Goal: Information Seeking & Learning: Learn about a topic

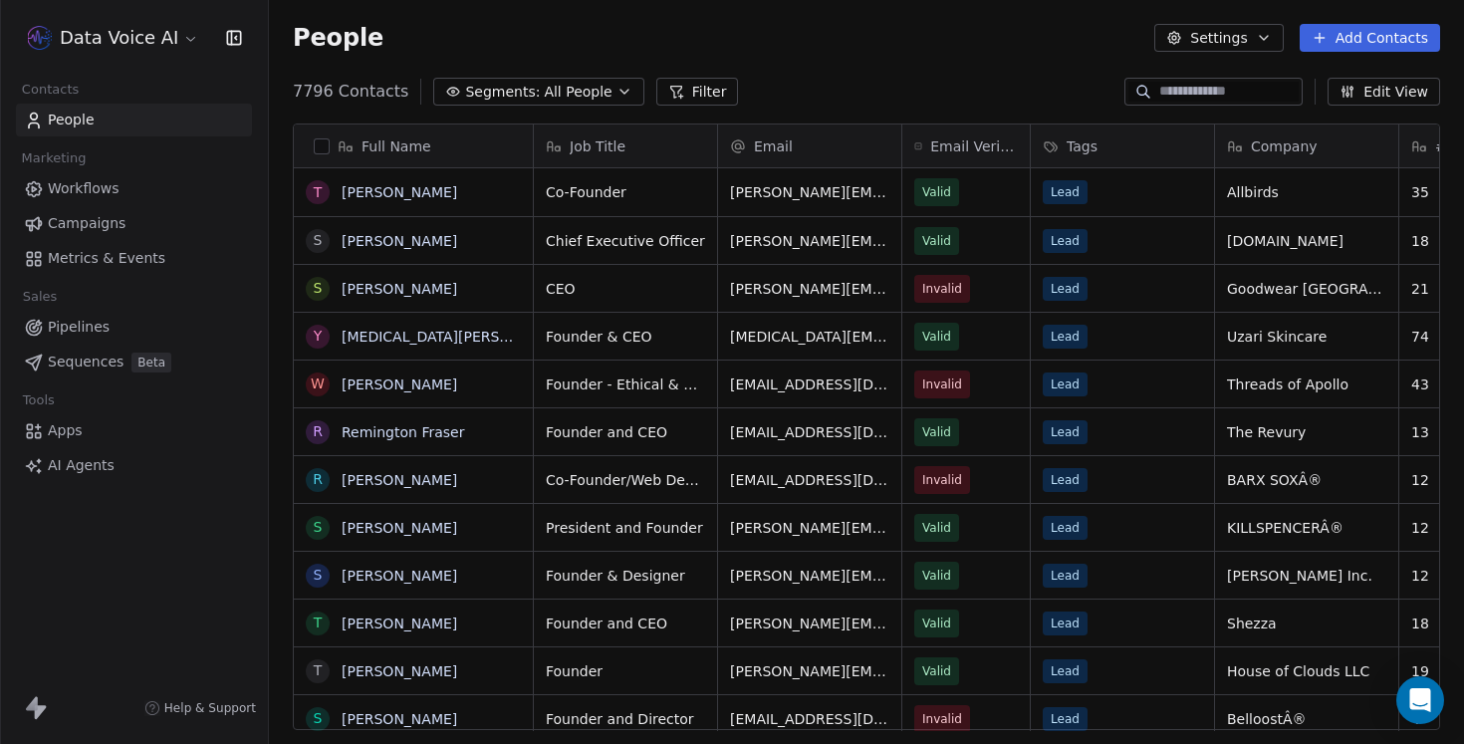
scroll to position [654, 1195]
click at [85, 469] on span "AI Agents" at bounding box center [81, 465] width 67 height 21
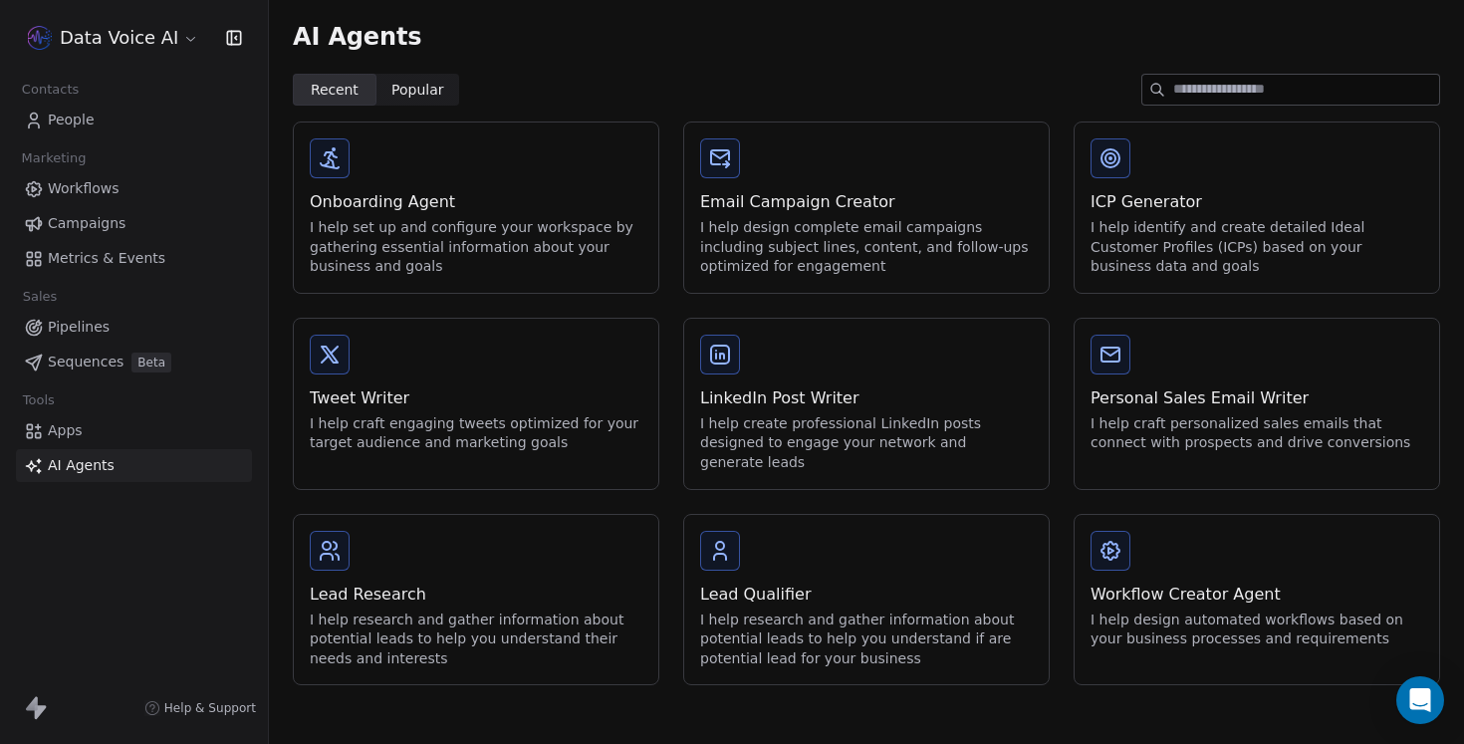
click at [453, 203] on div "Onboarding Agent" at bounding box center [476, 202] width 333 height 24
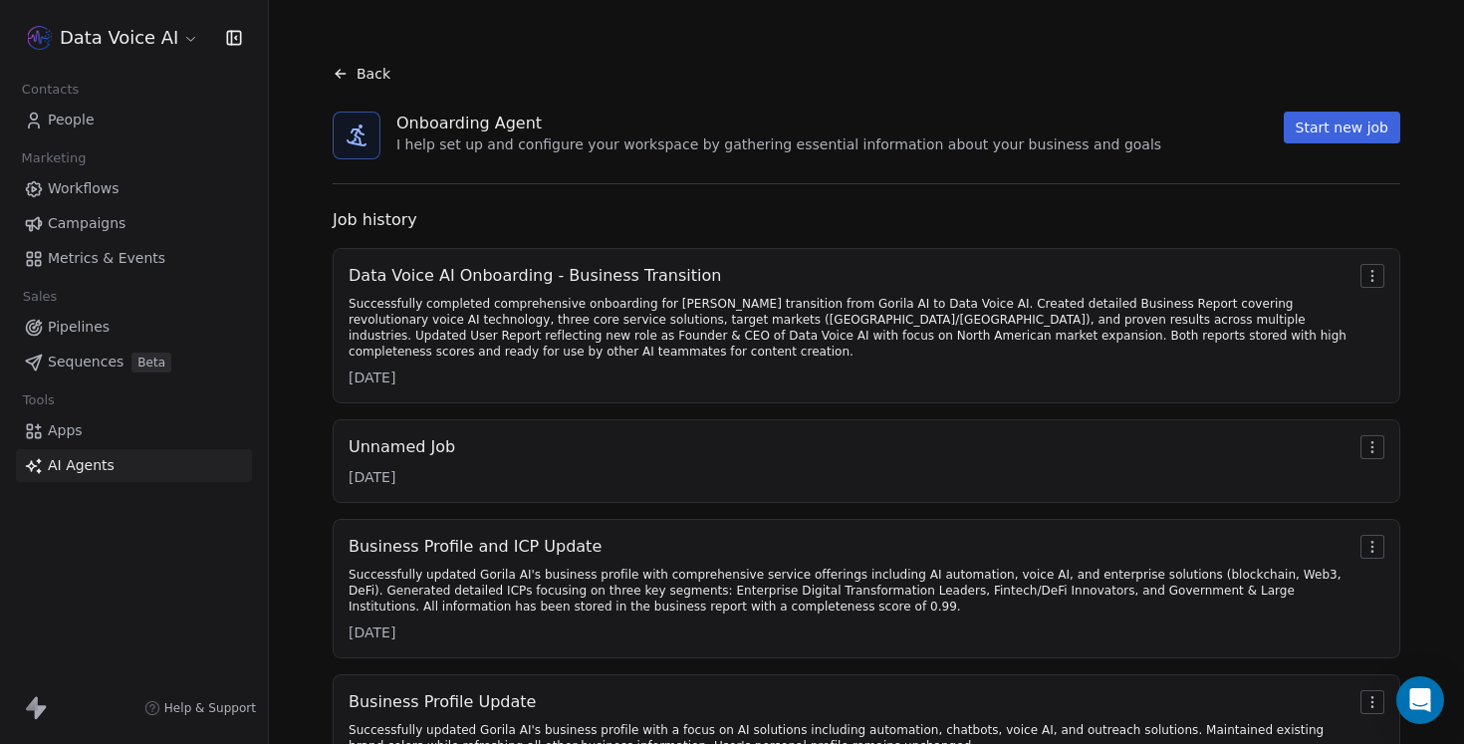
click at [473, 308] on div "Successfully completed comprehensive onboarding for [PERSON_NAME] transition fr…" at bounding box center [850, 328] width 1004 height 64
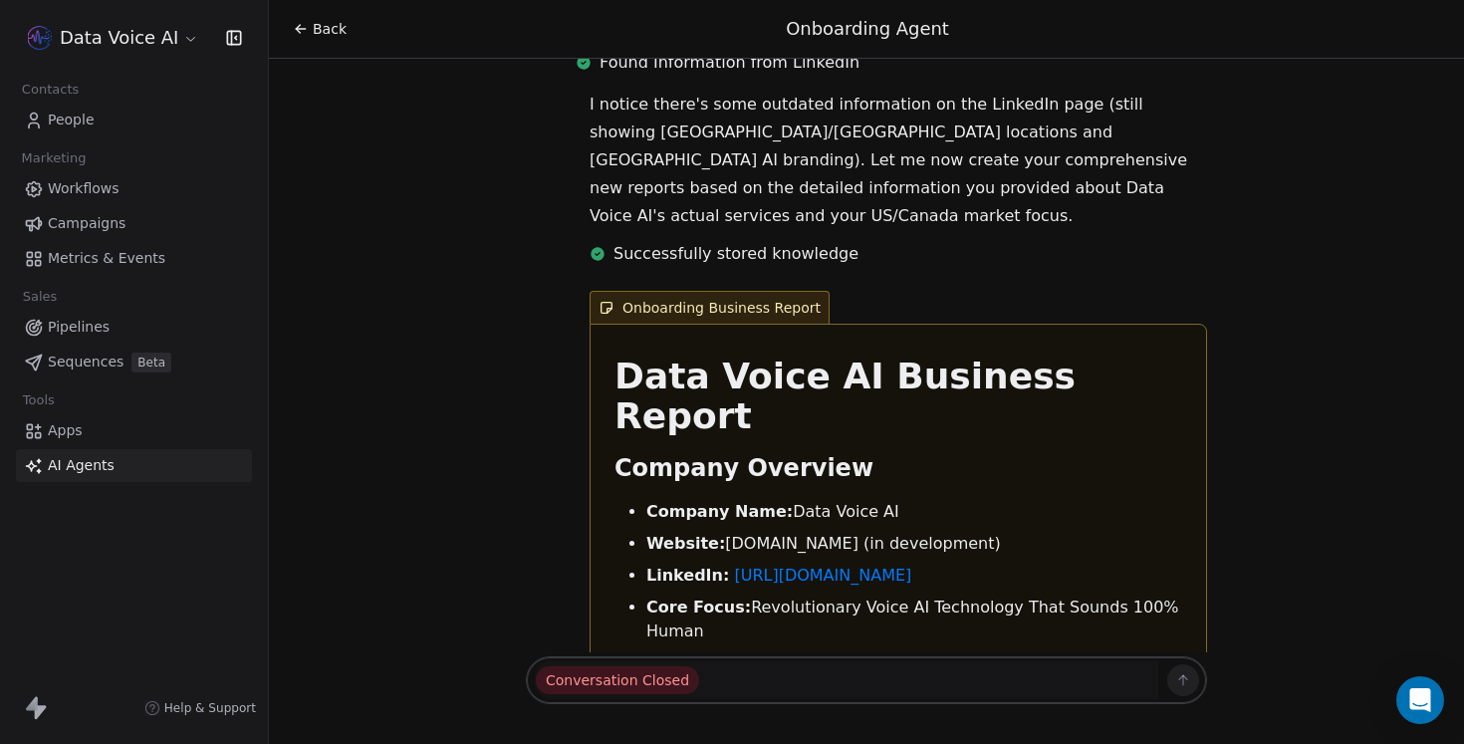
scroll to position [18482, 0]
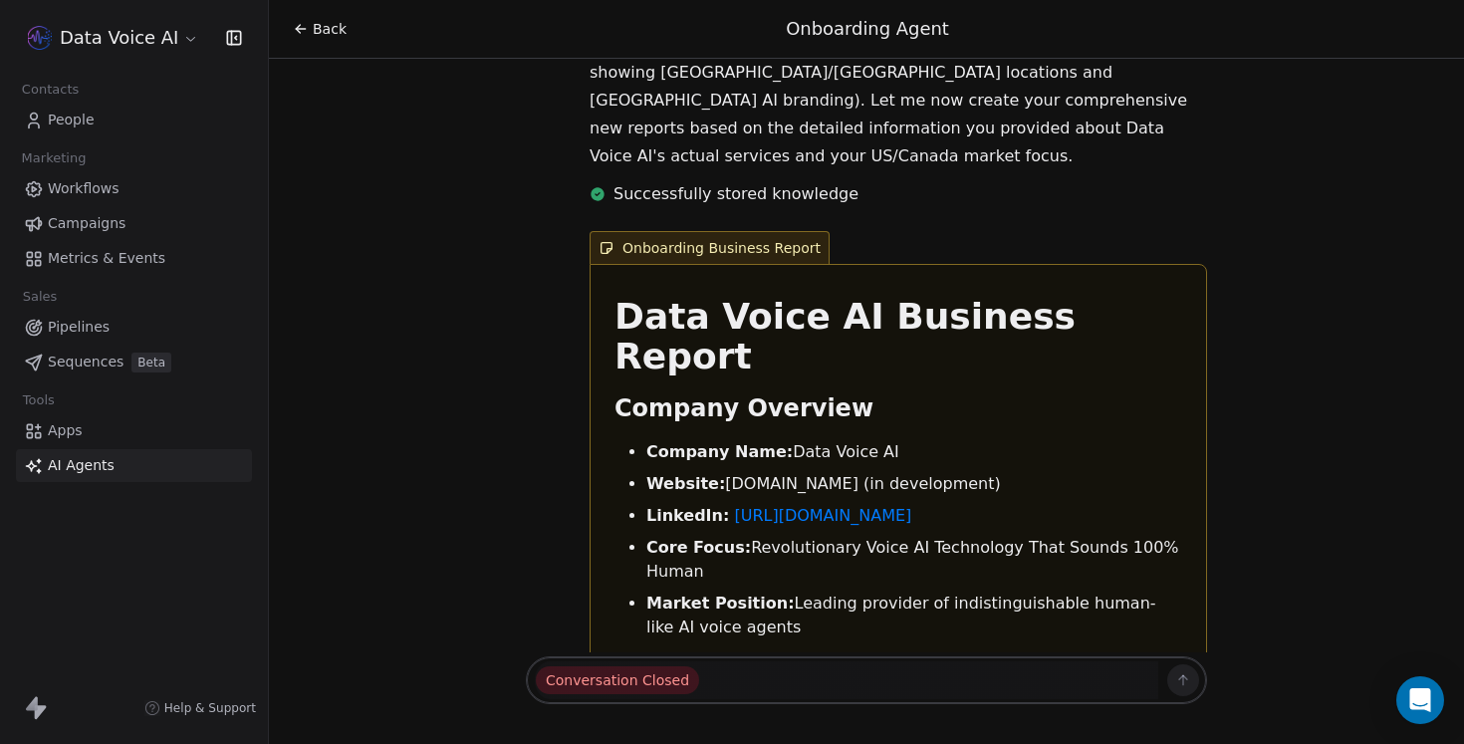
drag, startPoint x: 614, startPoint y: 196, endPoint x: 1153, endPoint y: 253, distance: 541.6
copy div "Core Service Portfolio 1. AI Voice Agent for Lead Generation Primary Value Prop…"
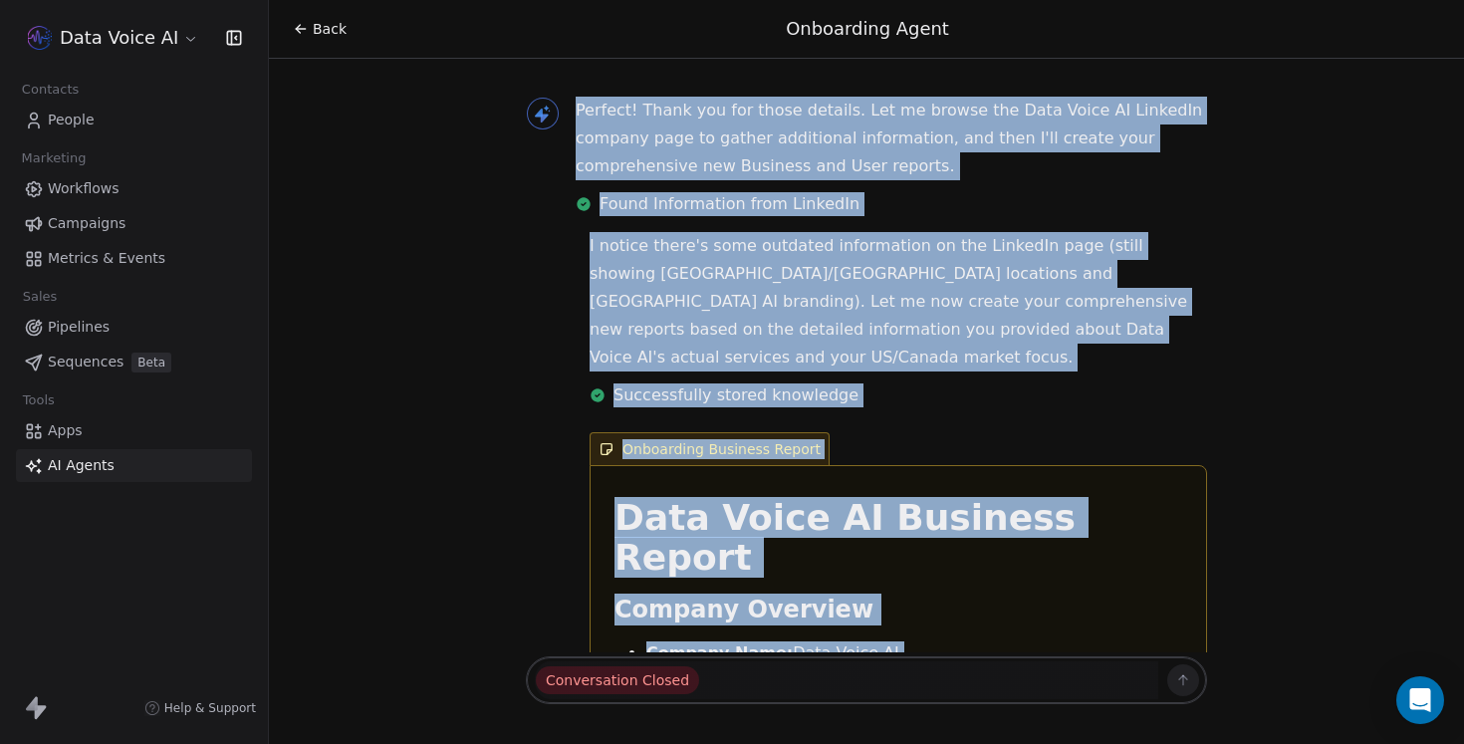
scroll to position [18187, 0]
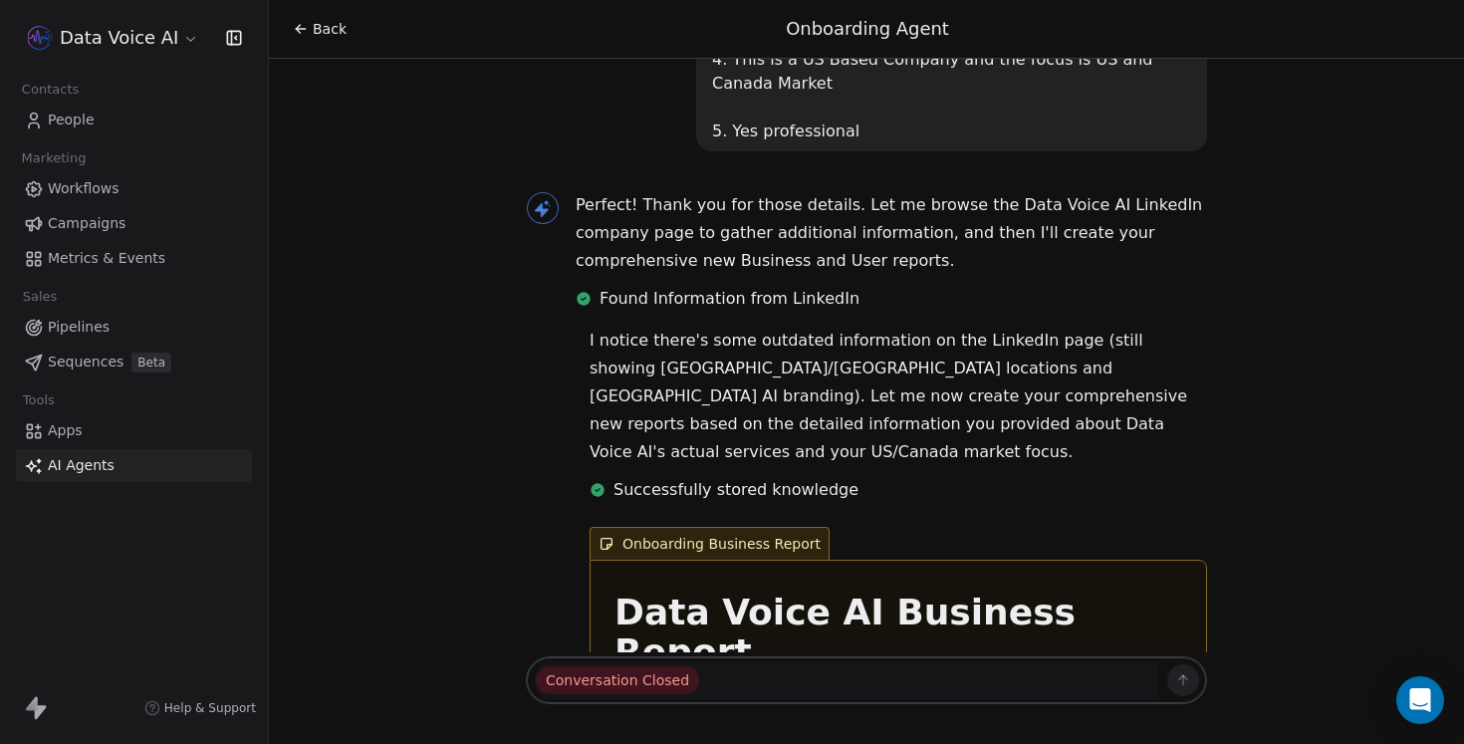
drag, startPoint x: 980, startPoint y: 224, endPoint x: 601, endPoint y: 288, distance: 383.7
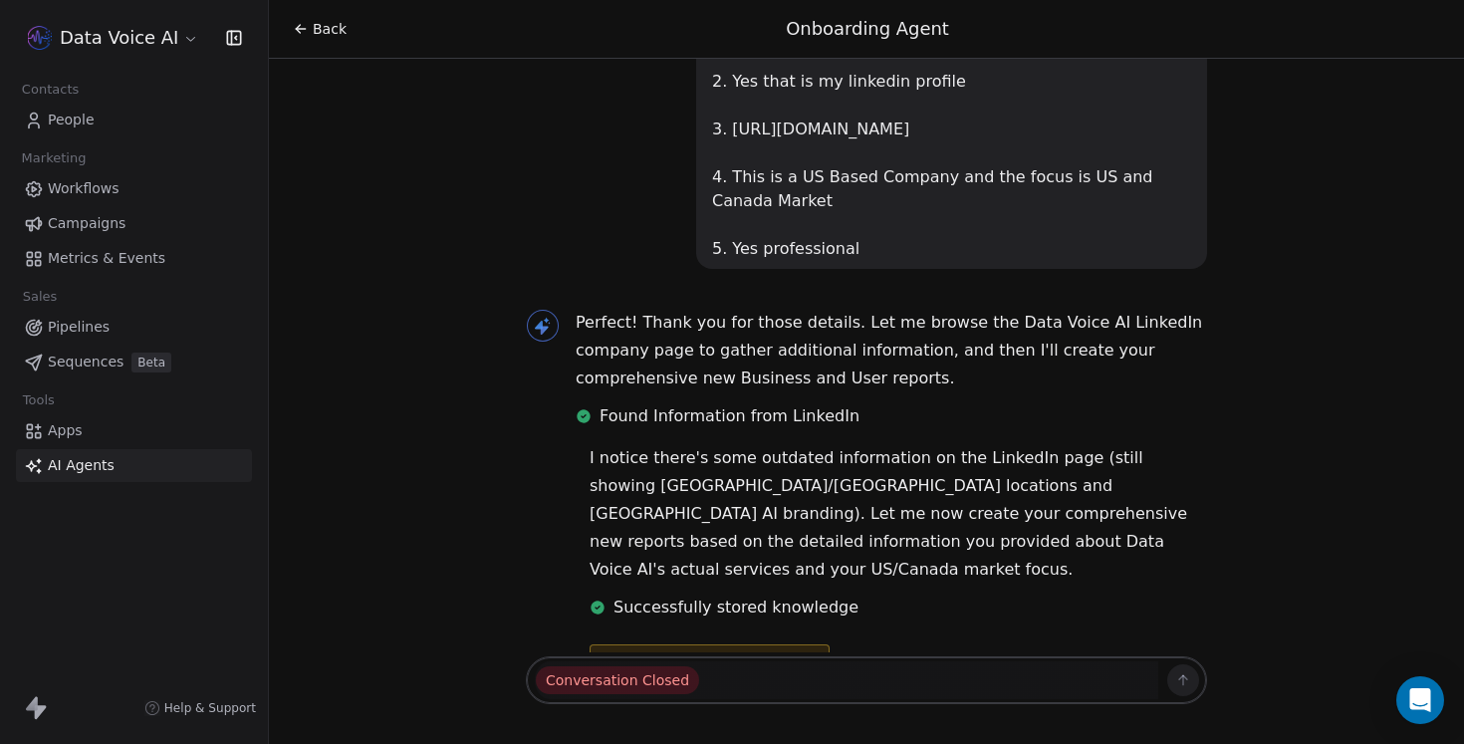
scroll to position [18205, 0]
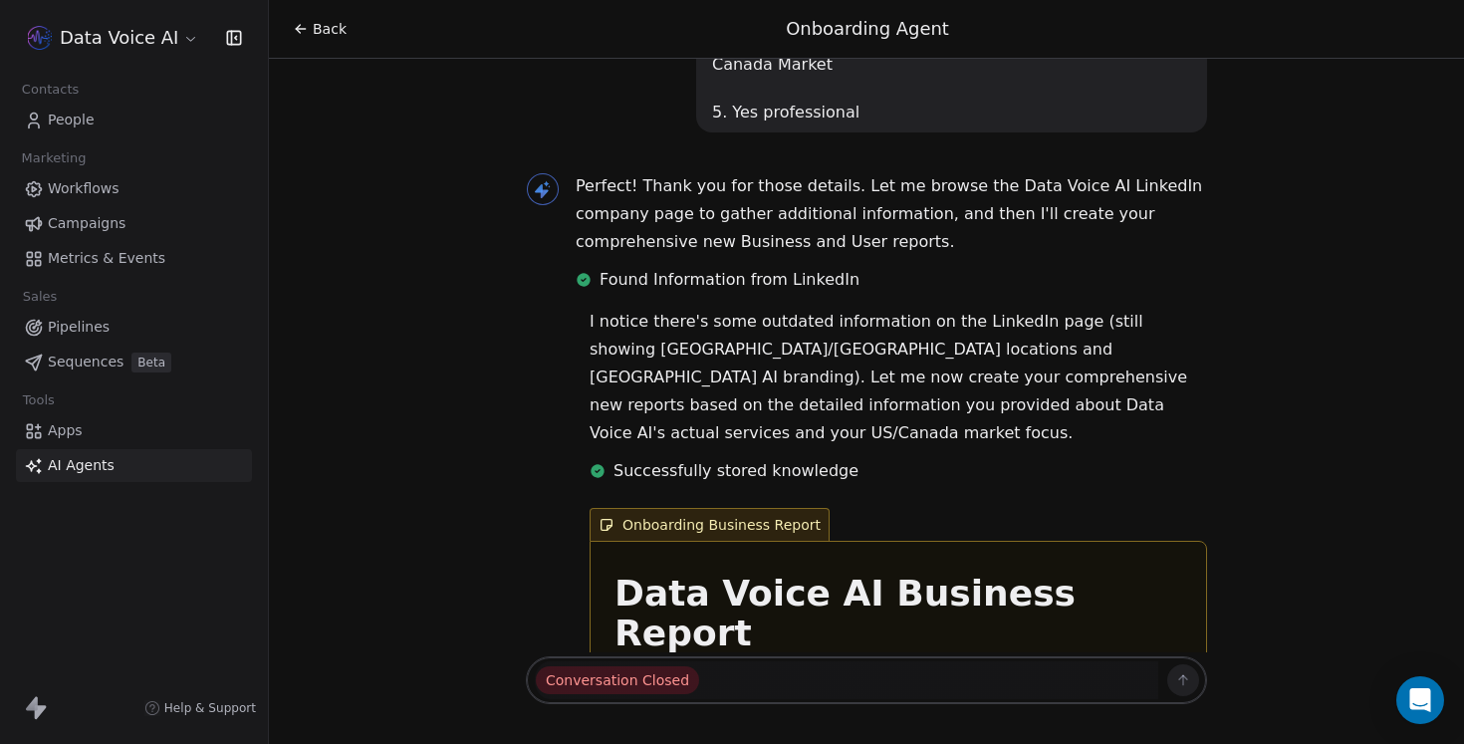
drag, startPoint x: 616, startPoint y: 109, endPoint x: 1142, endPoint y: 546, distance: 683.6
copy div "Company Overview Company Name: Data Voice AI Website: [DOMAIN_NAME] (in develop…"
